Goal: Find specific page/section: Find specific page/section

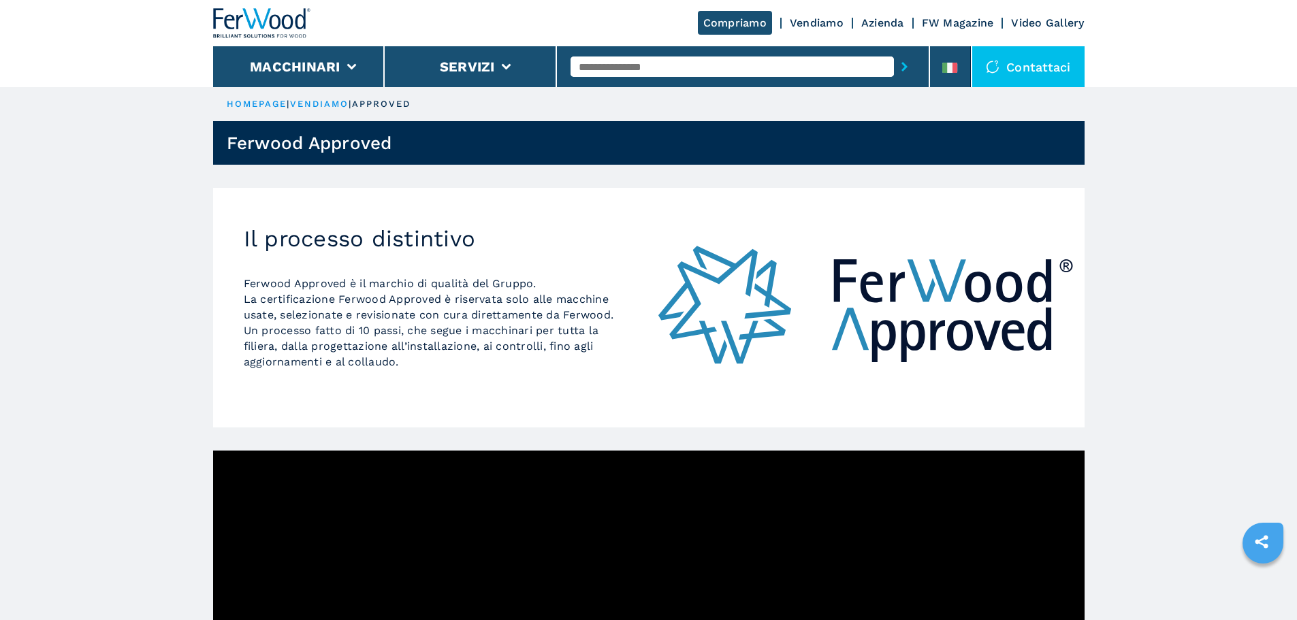
click at [328, 107] on link "vendiamo" at bounding box center [319, 104] width 59 height 10
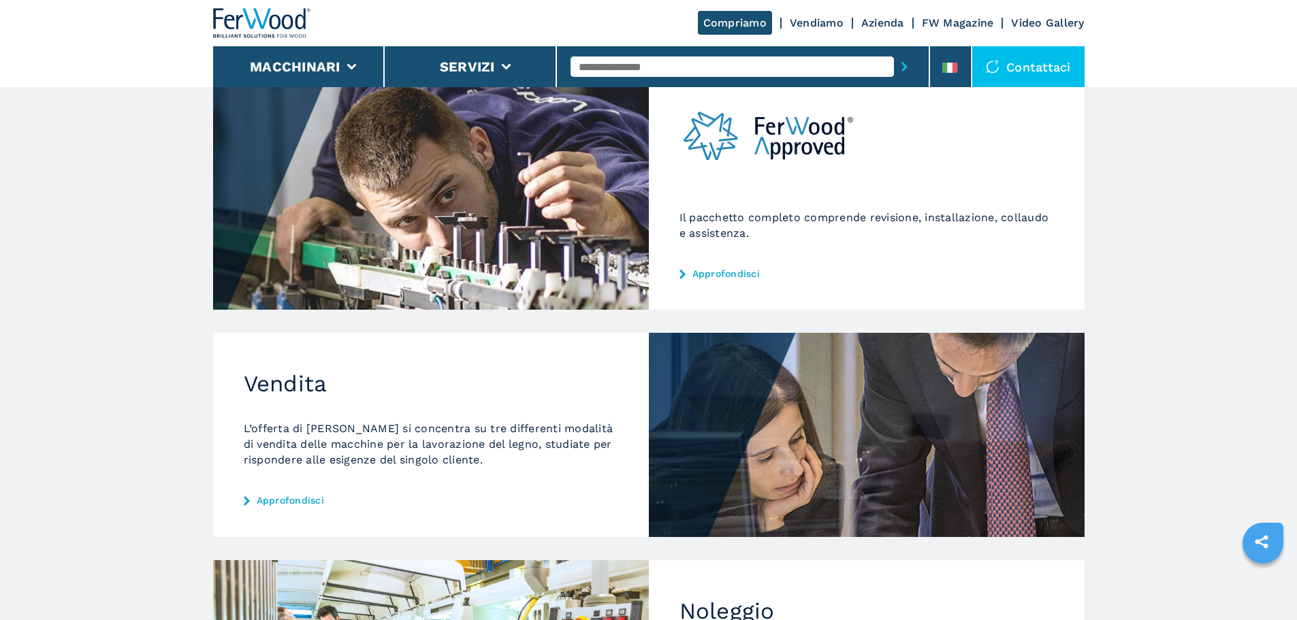
scroll to position [282, 0]
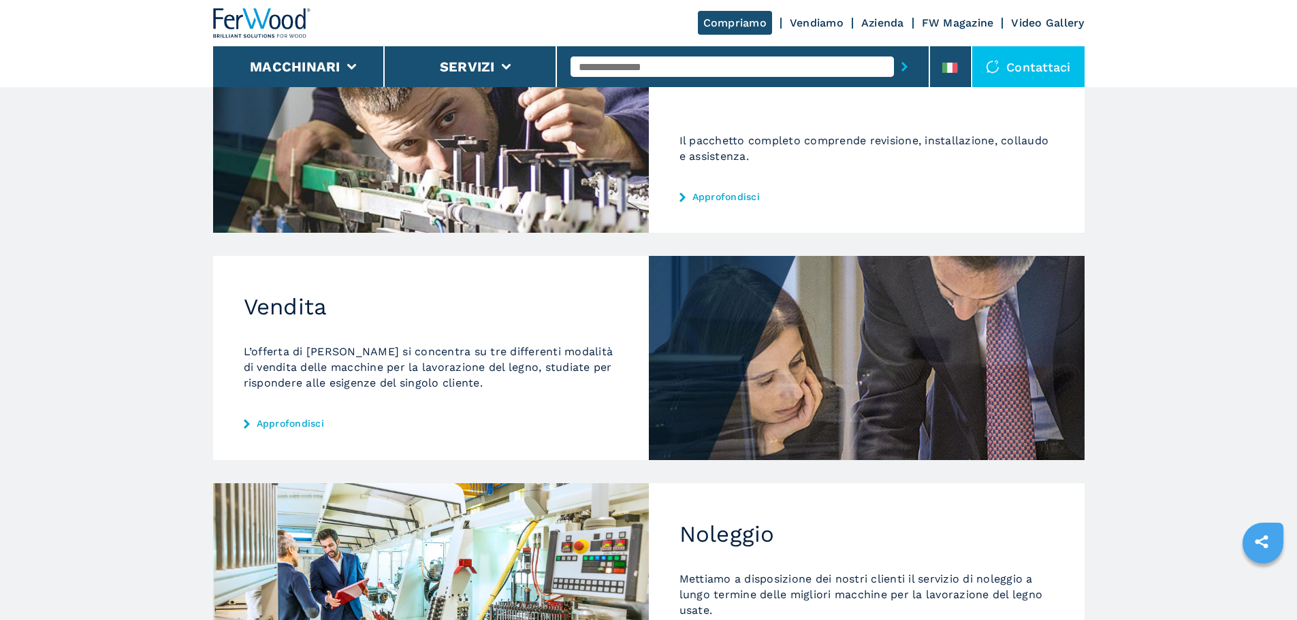
click at [277, 425] on link "Approfondisci" at bounding box center [431, 423] width 374 height 11
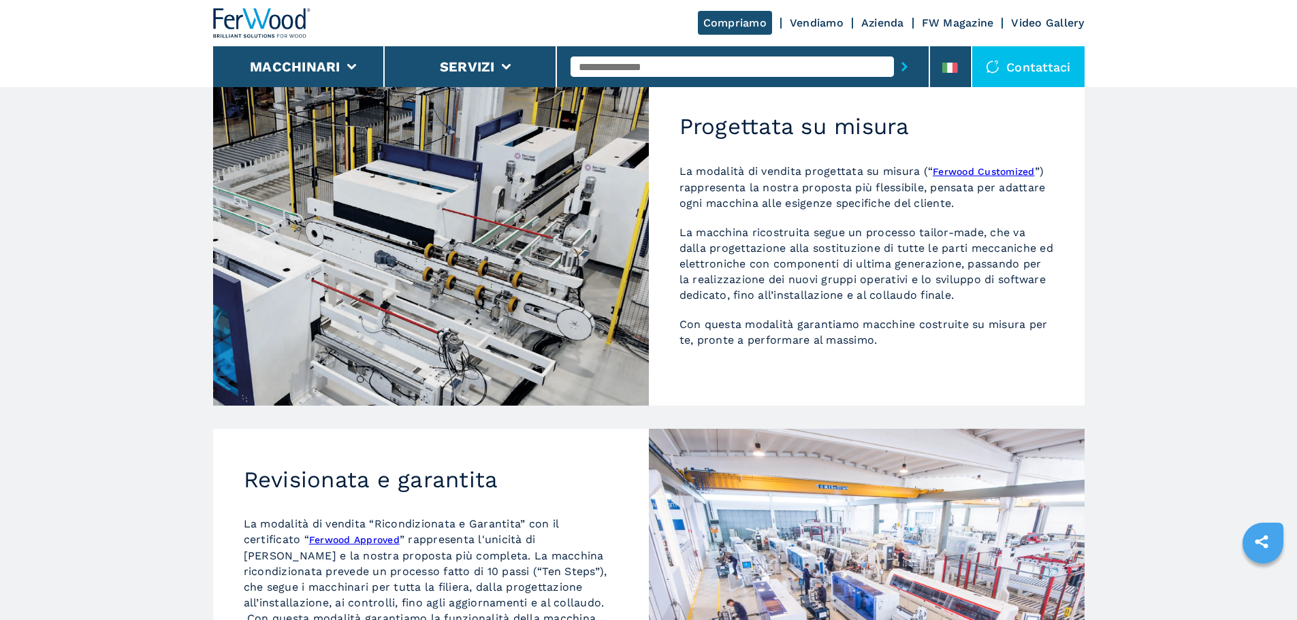
scroll to position [136, 0]
